Goal: Obtain resource: Download file/media

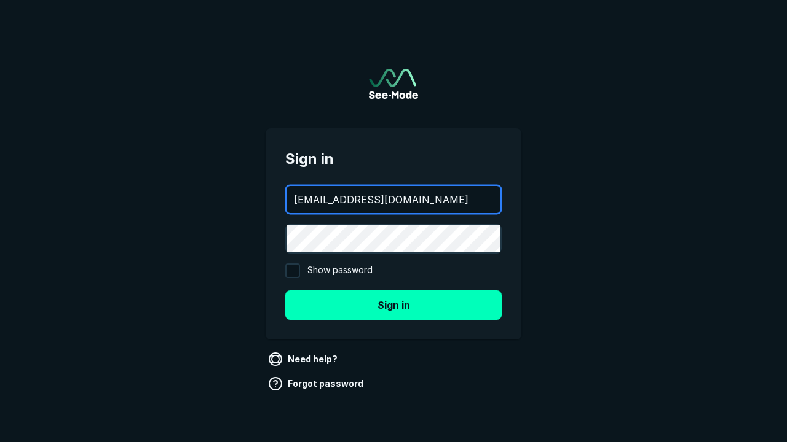
type input "[EMAIL_ADDRESS][DOMAIN_NAME]"
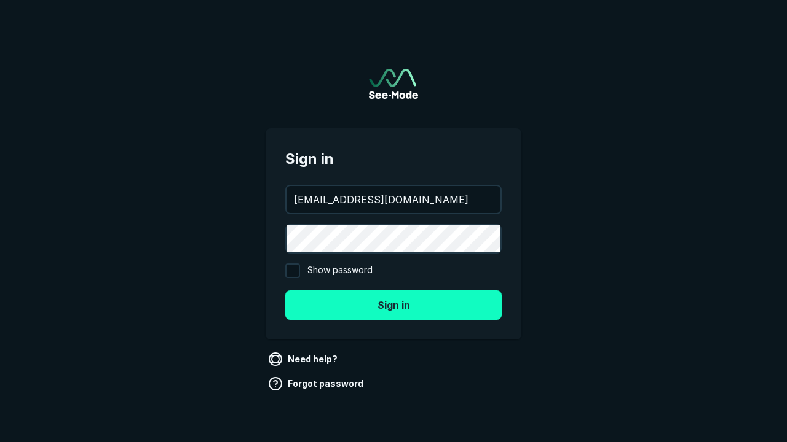
click at [393, 305] on button "Sign in" at bounding box center [393, 305] width 216 height 29
